Goal: Complete application form

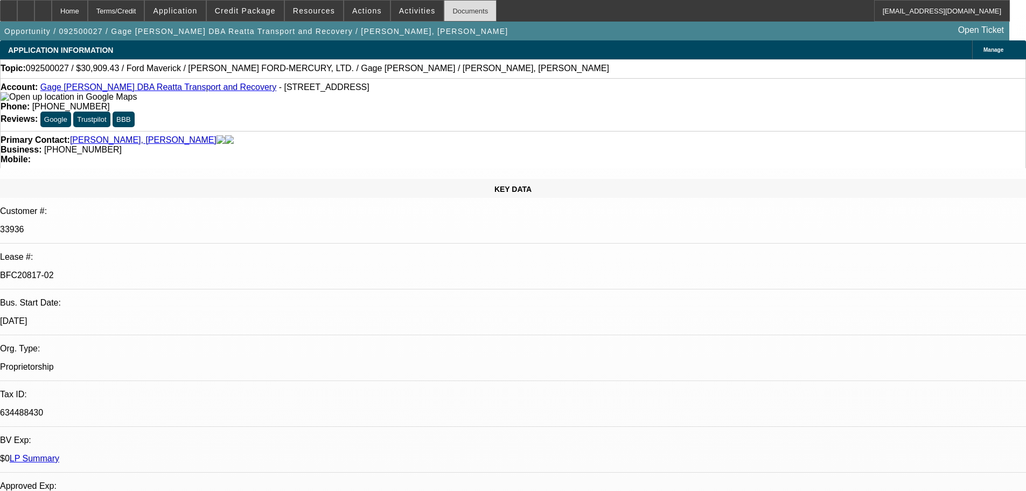
select select "0"
select select "2"
select select "0"
select select "6"
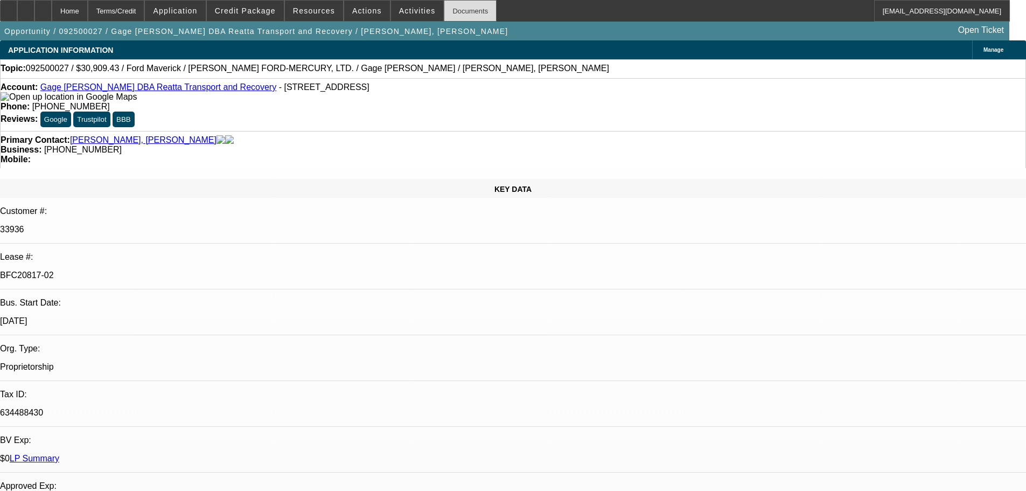
select select "0.1"
select select "2"
select select "0"
select select "6"
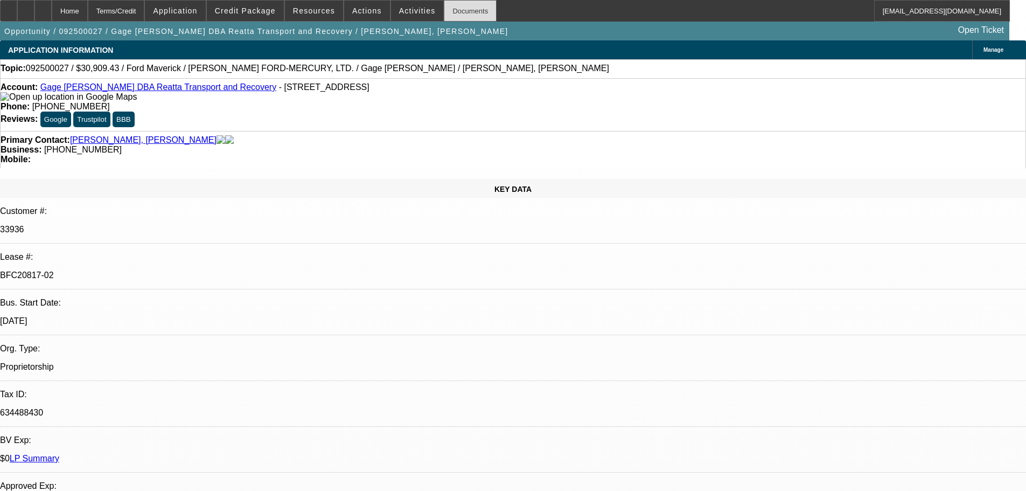
select select "0.1"
select select "2"
select select "0"
select select "6"
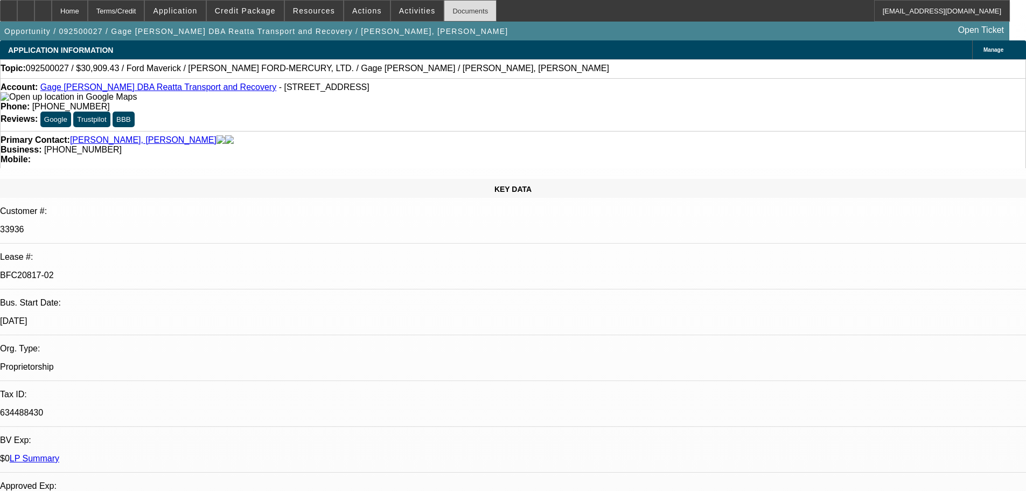
select select "0.1"
select select "2"
select select "0"
select select "6"
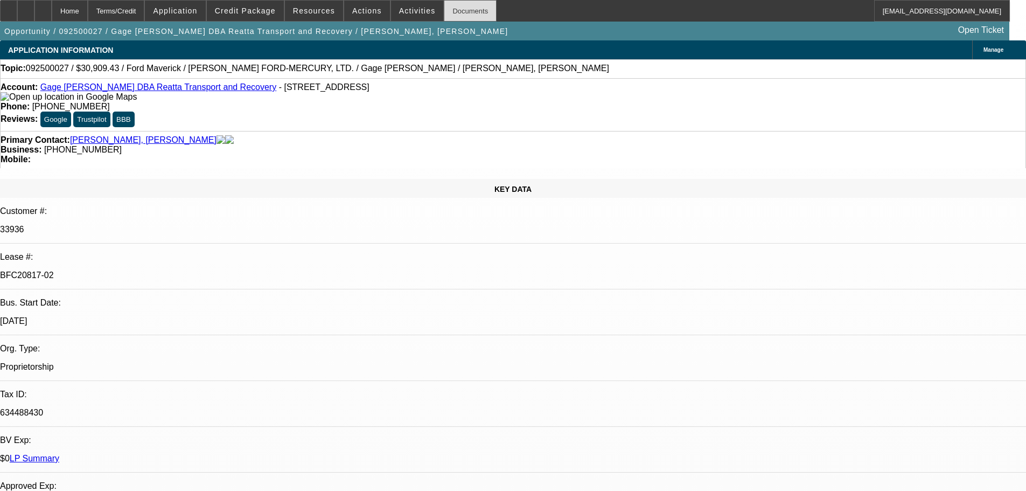
click at [458, 6] on div "Documents" at bounding box center [470, 11] width 53 height 22
